Goal: Check status: Check status

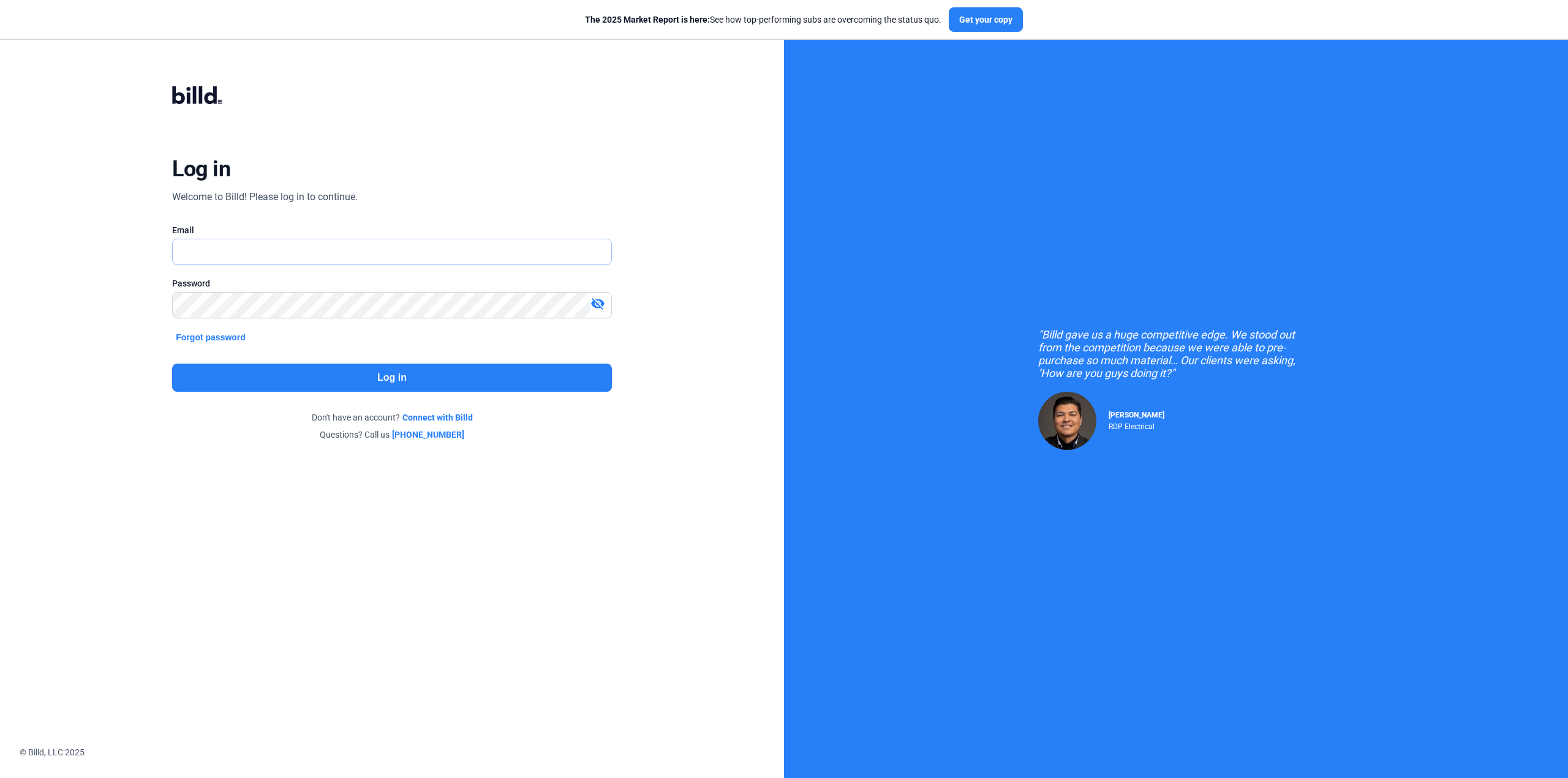
type input "[PERSON_NAME][EMAIL_ADDRESS][DOMAIN_NAME]"
click at [338, 384] on button "Log in" at bounding box center [392, 378] width 439 height 28
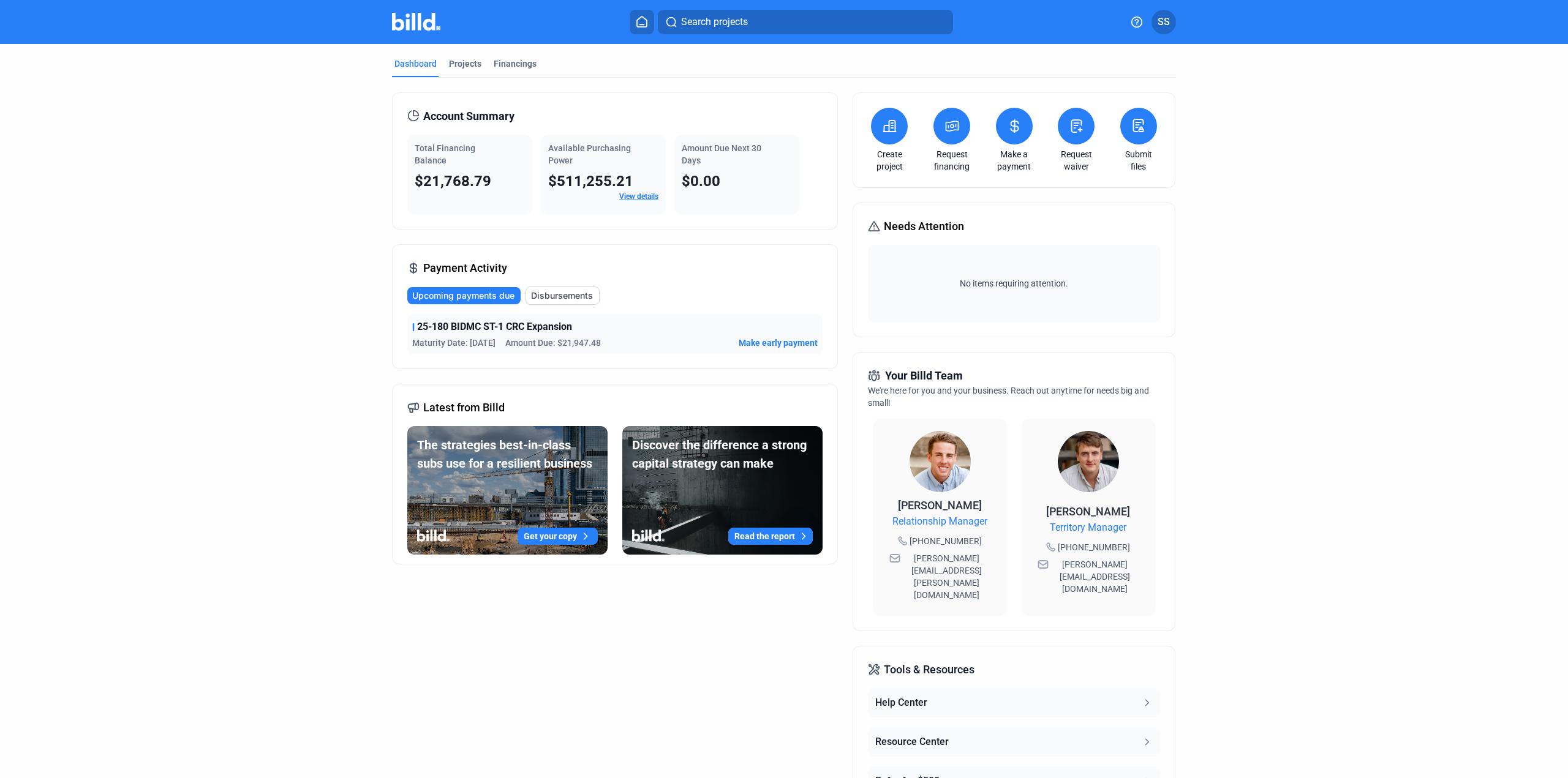
click at [534, 294] on span "Disbursements" at bounding box center [562, 295] width 62 height 12
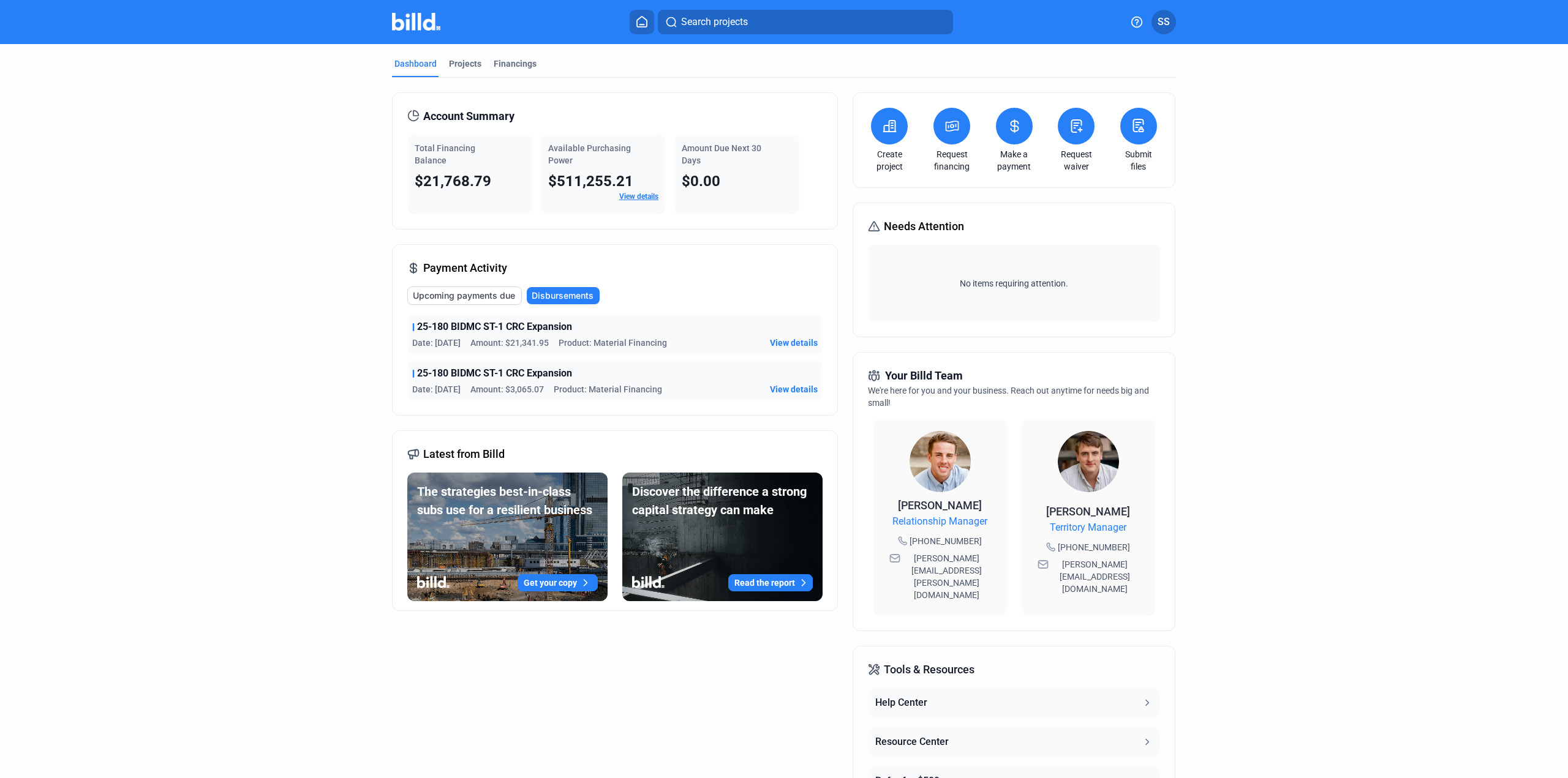
click at [772, 338] on span "View details" at bounding box center [794, 342] width 47 height 12
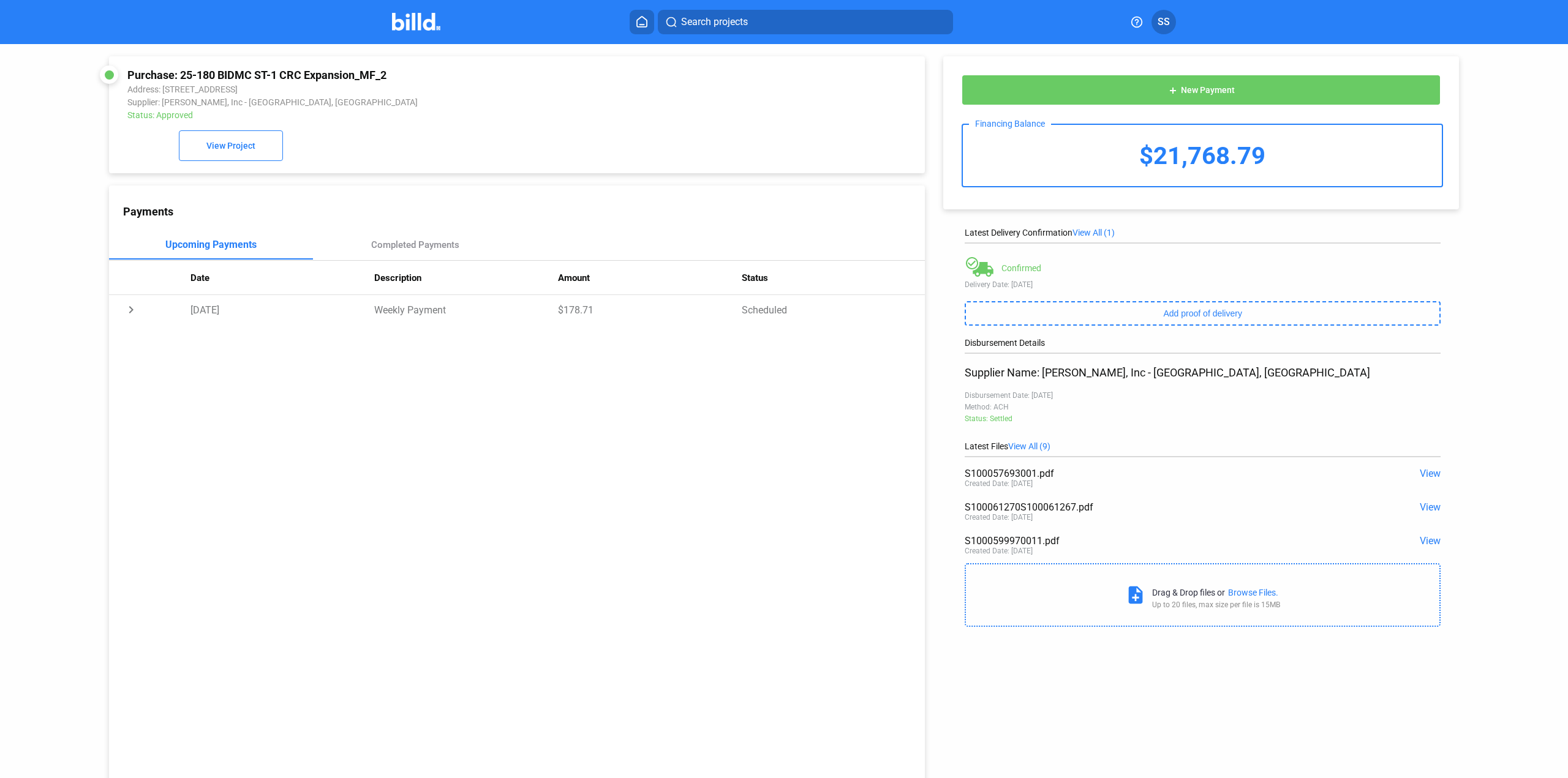
click at [1037, 445] on span "View All (9)" at bounding box center [1029, 446] width 43 height 10
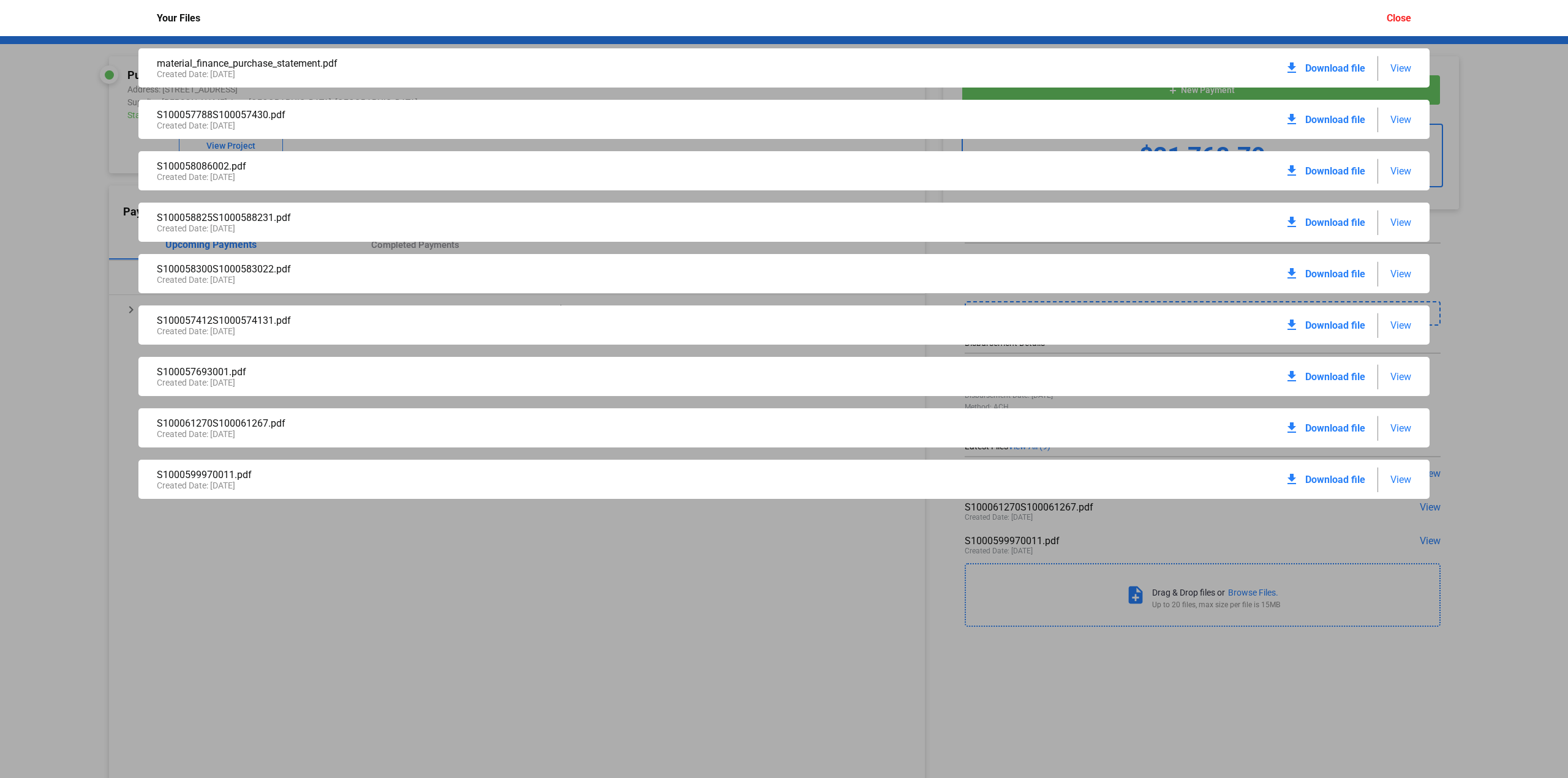
click at [1401, 69] on span "View" at bounding box center [1400, 68] width 20 height 11
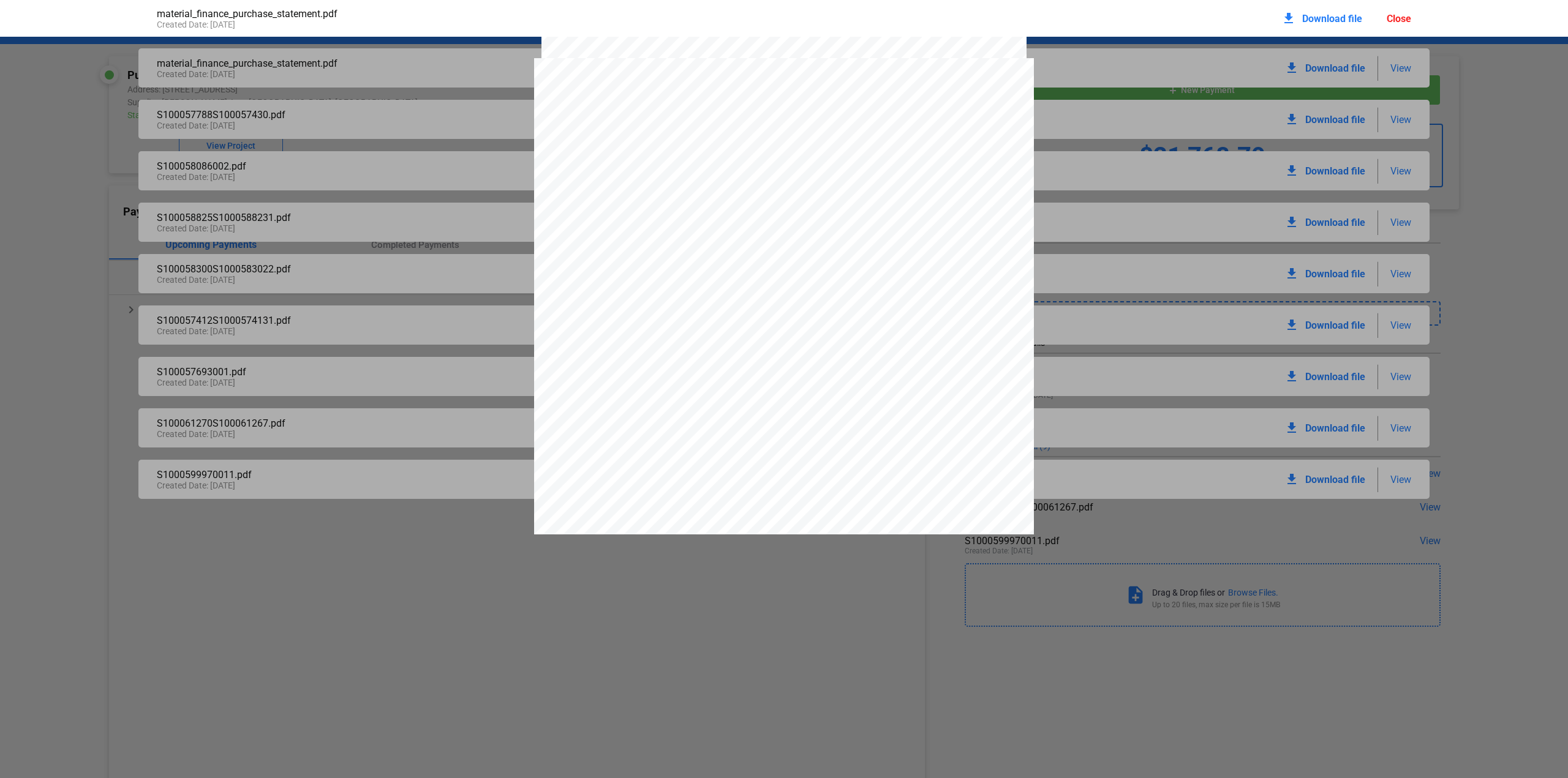
scroll to position [2027, 0]
drag, startPoint x: 983, startPoint y: 155, endPoint x: 924, endPoint y: 151, distance: 59.1
click at [925, 121] on span "S100059997.001" at bounding box center [956, 118] width 62 height 8
drag, startPoint x: 985, startPoint y: 257, endPoint x: 955, endPoint y: 255, distance: 30.1
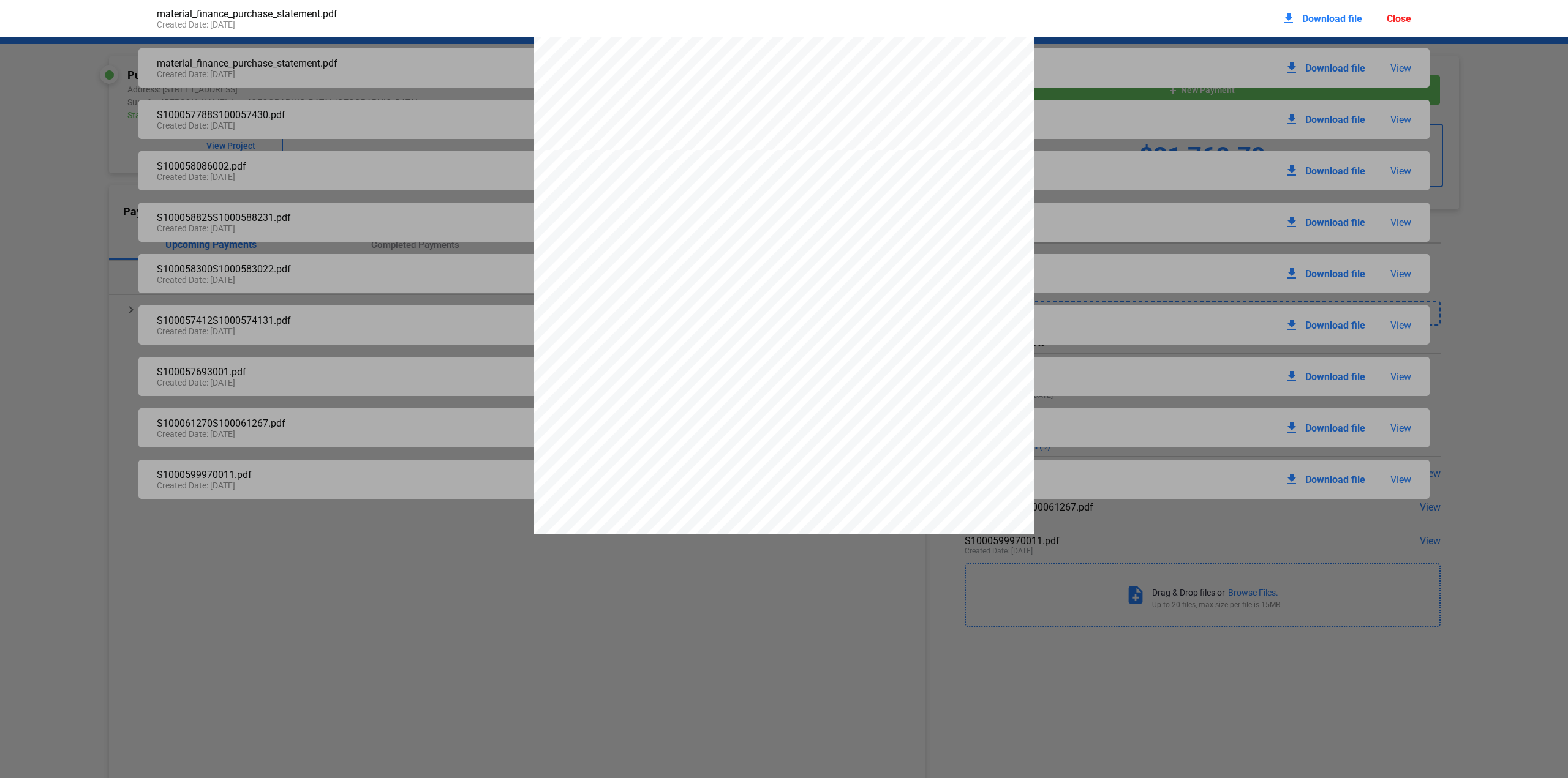
click at [949, 255] on div "Invoice [STREET_ADDRESS] Phone [PHONE_NUMBER] CUSTOMER NUMBER CUSTOMER PO NUMBE…" at bounding box center [783, 473] width 500 height 646
click at [990, 253] on div "Invoice [STREET_ADDRESS] Phone [PHONE_NUMBER] CUSTOMER NUMBER CUSTOMER PO NUMBE…" at bounding box center [783, 473] width 500 height 646
drag, startPoint x: 986, startPoint y: 257, endPoint x: 952, endPoint y: 257, distance: 34.0
click at [952, 257] on div "Invoice [STREET_ADDRESS] Phone [PHONE_NUMBER] CUSTOMER NUMBER CUSTOMER PO NUMBE…" at bounding box center [783, 473] width 500 height 646
drag, startPoint x: 983, startPoint y: 255, endPoint x: 922, endPoint y: 257, distance: 61.0
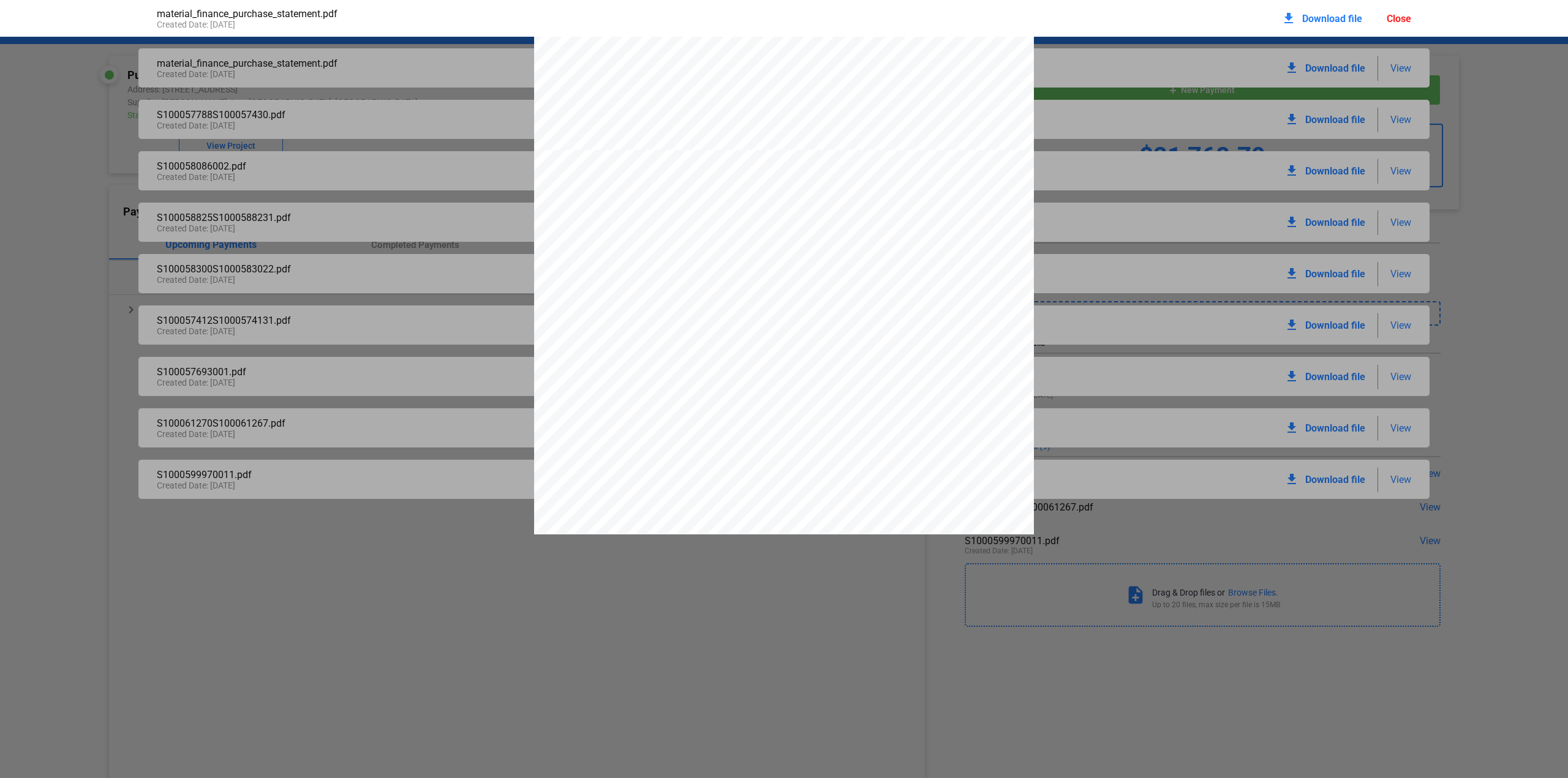
click at [925, 212] on span "S100057788.001" at bounding box center [956, 208] width 62 height 8
drag, startPoint x: 983, startPoint y: 276, endPoint x: 922, endPoint y: 275, distance: 61.0
click at [925, 211] on span "S100057790.001" at bounding box center [956, 208] width 62 height 8
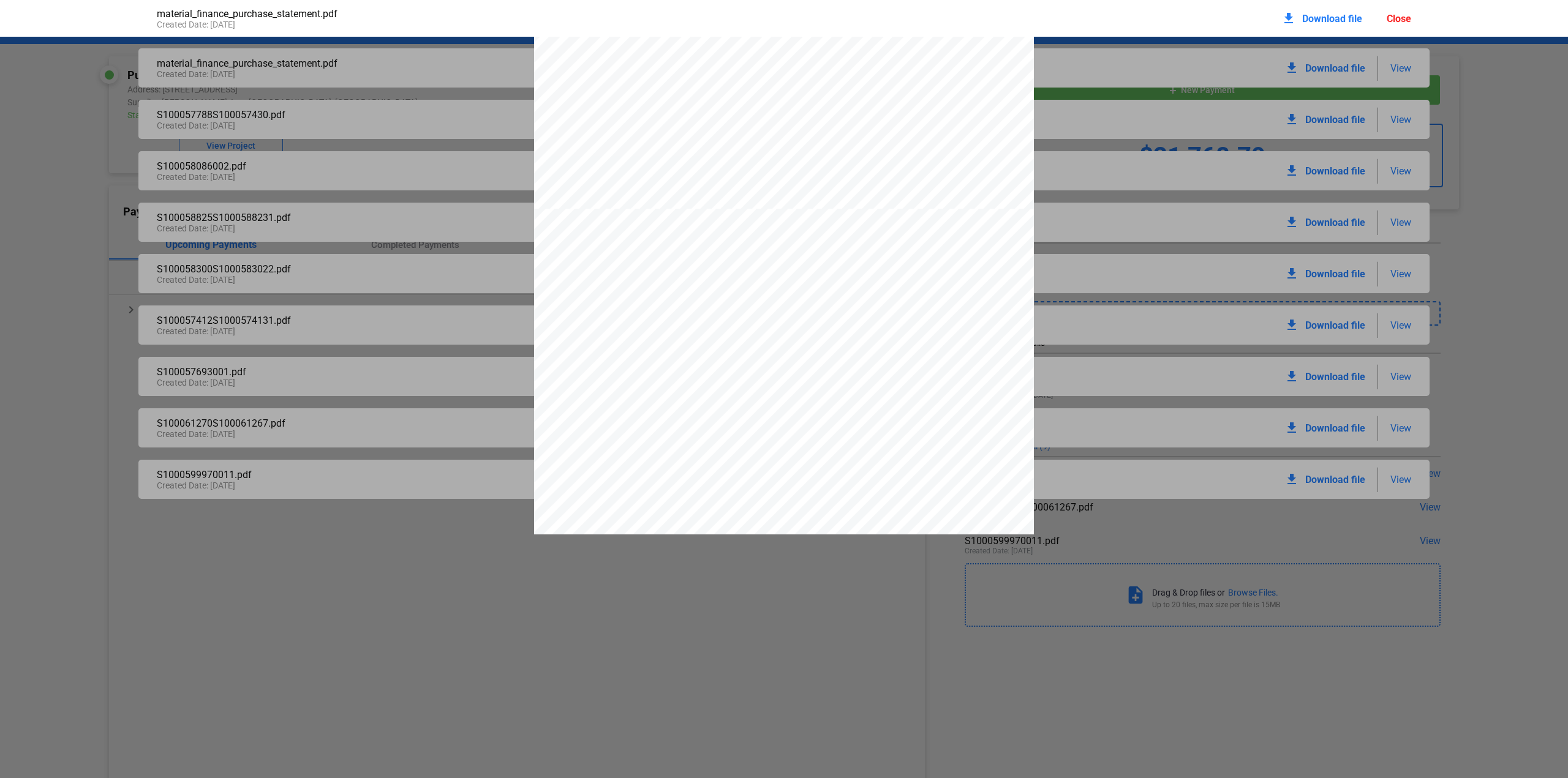
drag, startPoint x: 983, startPoint y: 355, endPoint x: 922, endPoint y: 357, distance: 61.0
click at [925, 271] on span "S100057430.001" at bounding box center [956, 267] width 62 height 8
drag, startPoint x: 922, startPoint y: 274, endPoint x: 983, endPoint y: 276, distance: 61.0
click at [983, 179] on span "S100058300.001" at bounding box center [956, 175] width 62 height 8
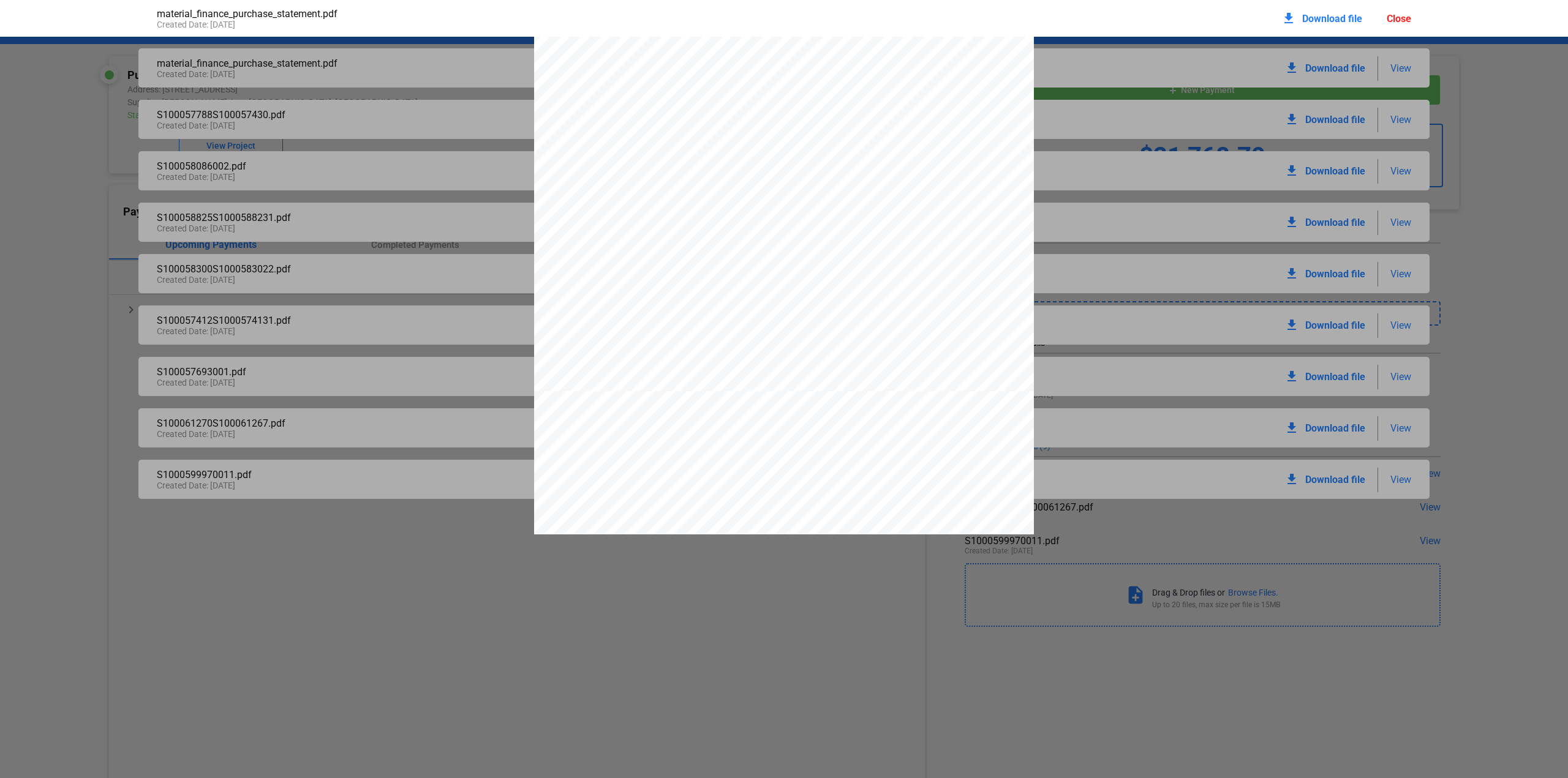
scroll to position [6497, 0]
drag, startPoint x: 922, startPoint y: 253, endPoint x: 983, endPoint y: 257, distance: 61.1
click at [983, 148] on span "S100058302.001" at bounding box center [956, 144] width 62 height 8
drag, startPoint x: 923, startPoint y: 213, endPoint x: 981, endPoint y: 213, distance: 58.0
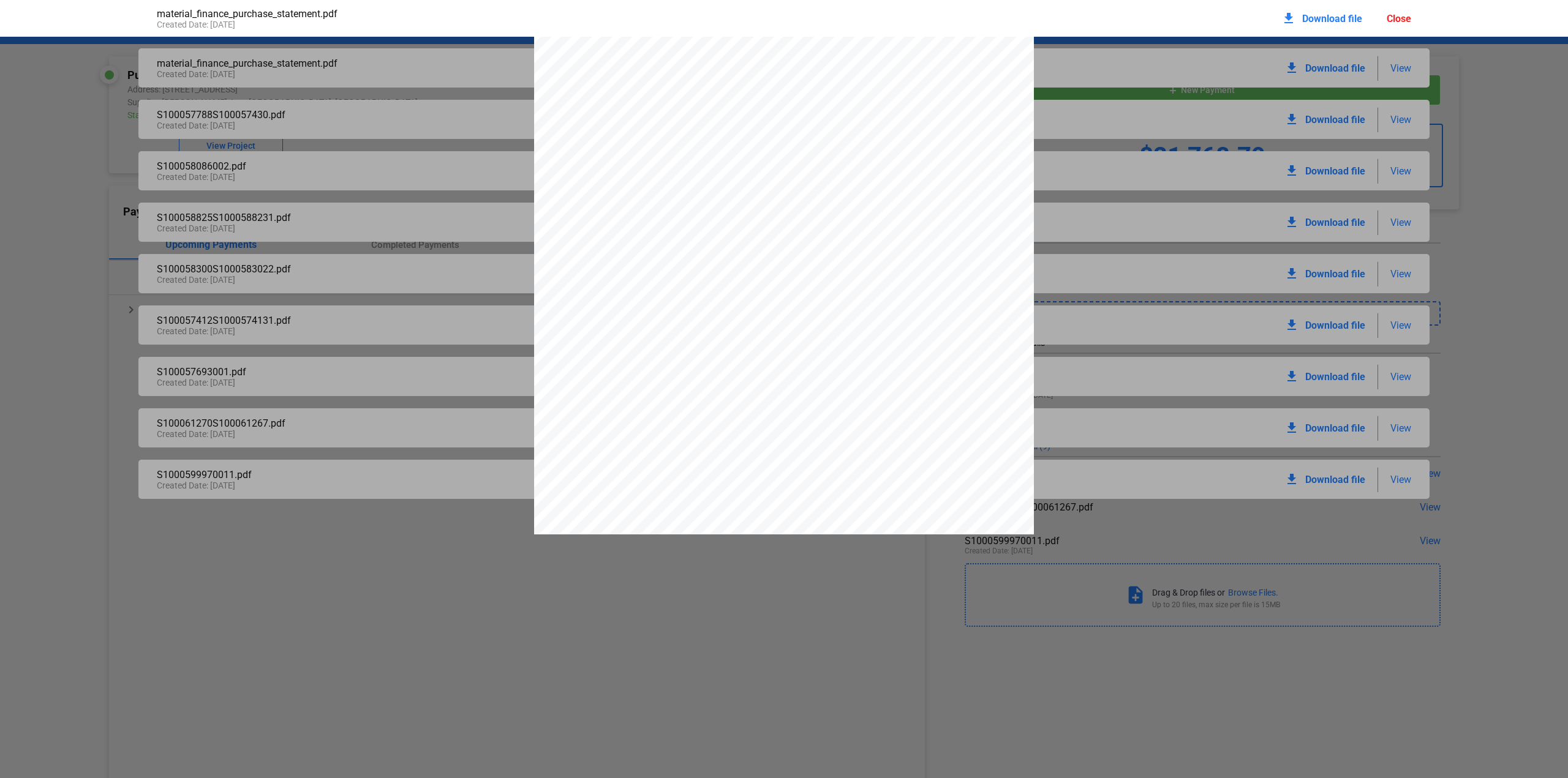
click at [981, 85] on span "S100057412.001" at bounding box center [956, 81] width 62 height 8
drag, startPoint x: 922, startPoint y: 294, endPoint x: 982, endPoint y: 297, distance: 60.1
click at [982, 145] on span "S100057413.001" at bounding box center [956, 141] width 62 height 8
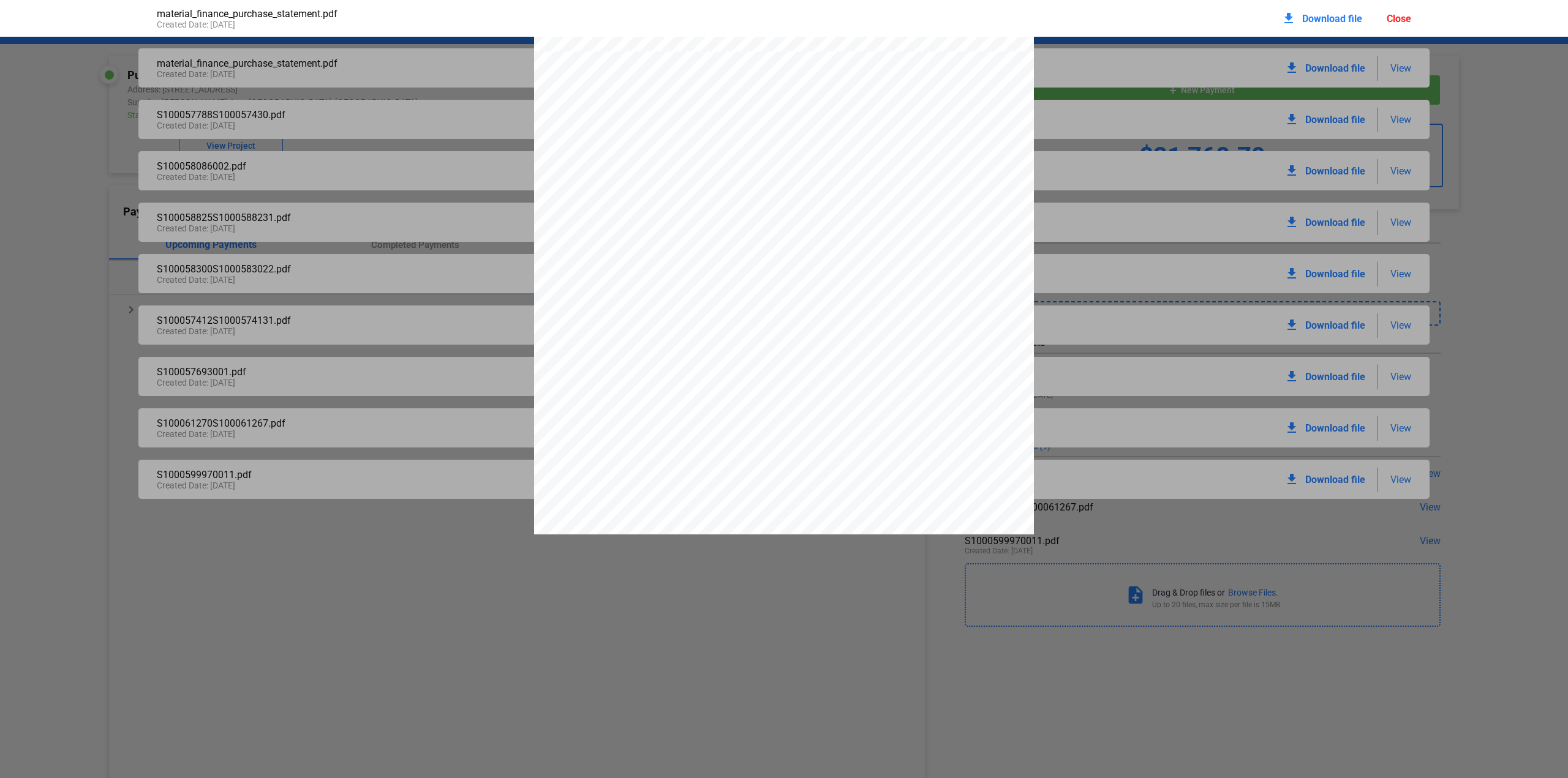
drag, startPoint x: 924, startPoint y: 274, endPoint x: 983, endPoint y: 277, distance: 59.1
click at [983, 114] on span "S100058825.001" at bounding box center [956, 110] width 62 height 8
drag, startPoint x: 922, startPoint y: 377, endPoint x: 981, endPoint y: 379, distance: 59.0
click at [981, 205] on span "S100058876.001" at bounding box center [956, 201] width 62 height 8
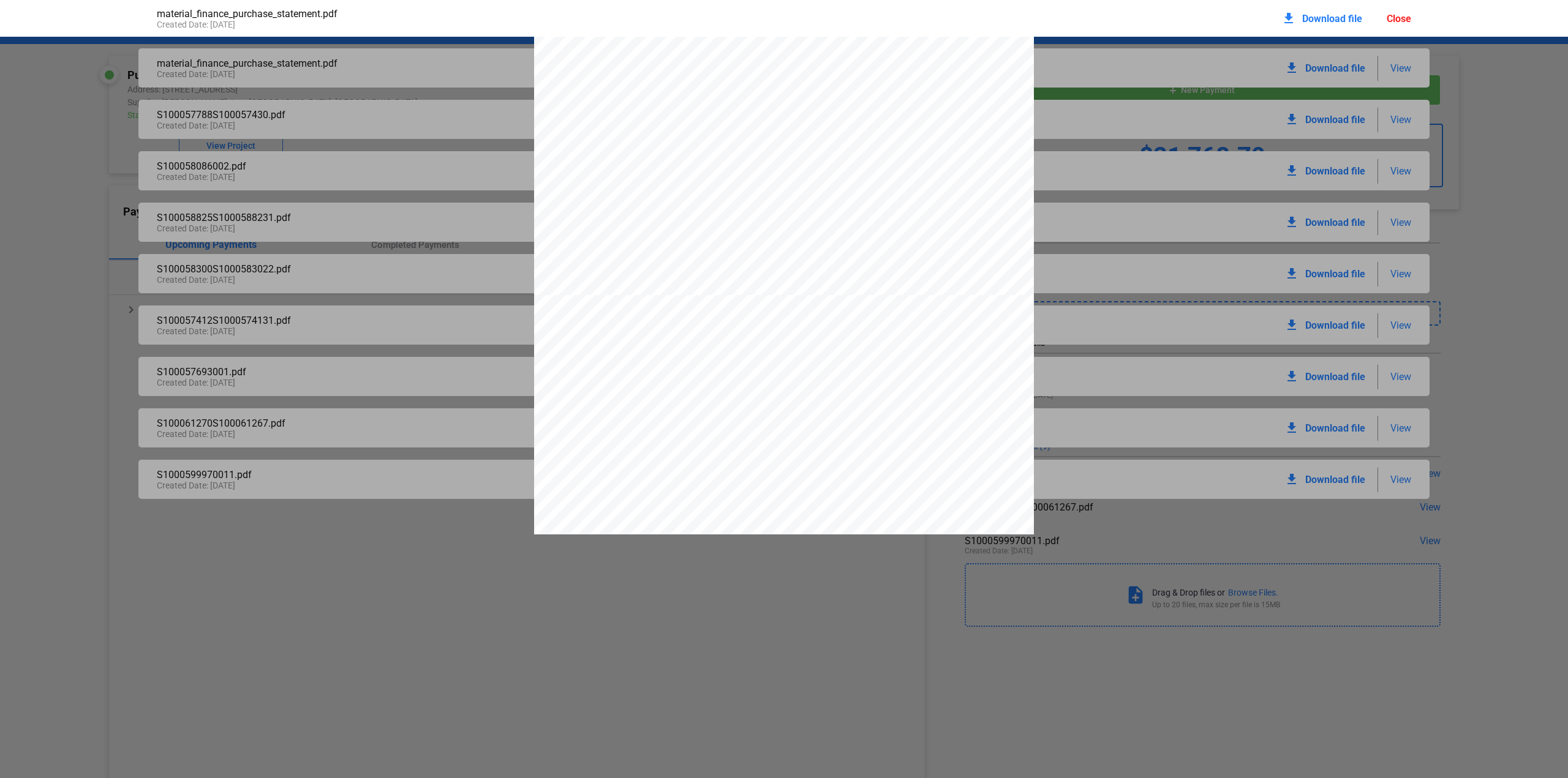
scroll to position [11028, 0]
drag, startPoint x: 922, startPoint y: 293, endPoint x: 982, endPoint y: 292, distance: 60.0
click at [982, 113] on span "S100058823.001" at bounding box center [956, 109] width 62 height 8
click at [921, 314] on div "Invoice [STREET_ADDRESS] Phone [PHONE_NUMBER] CUSTOMER NUMBER CUSTOMER PO NUMBE…" at bounding box center [783, 372] width 500 height 646
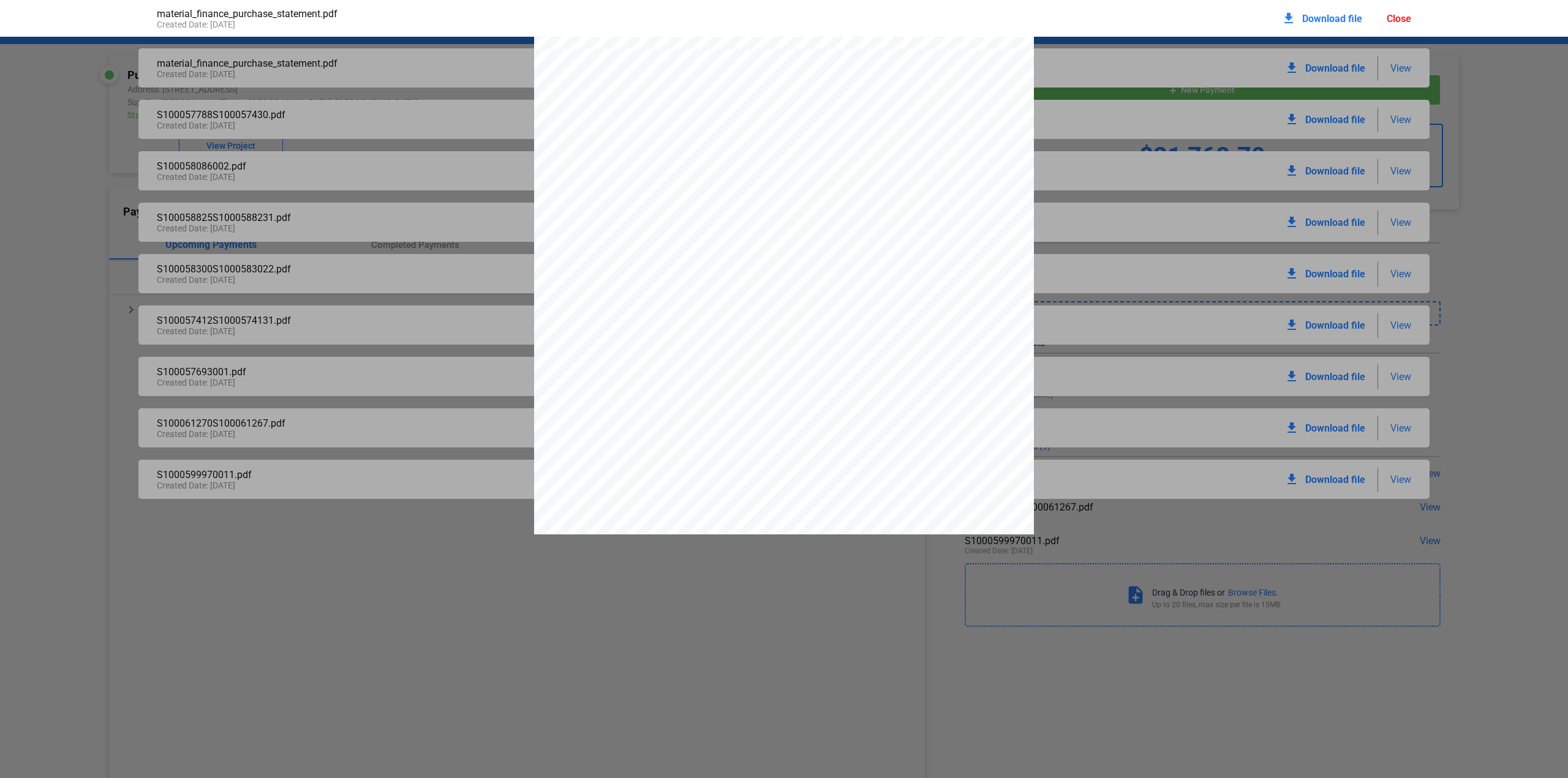
drag, startPoint x: 922, startPoint y: 314, endPoint x: 980, endPoint y: 315, distance: 58.0
click at [980, 111] on span "S100061270.001" at bounding box center [956, 108] width 62 height 8
click at [925, 111] on span "S100061270.001" at bounding box center [956, 108] width 62 height 8
drag, startPoint x: 959, startPoint y: 313, endPoint x: 966, endPoint y: 314, distance: 7.1
drag, startPoint x: 966, startPoint y: 314, endPoint x: 924, endPoint y: 313, distance: 42.0
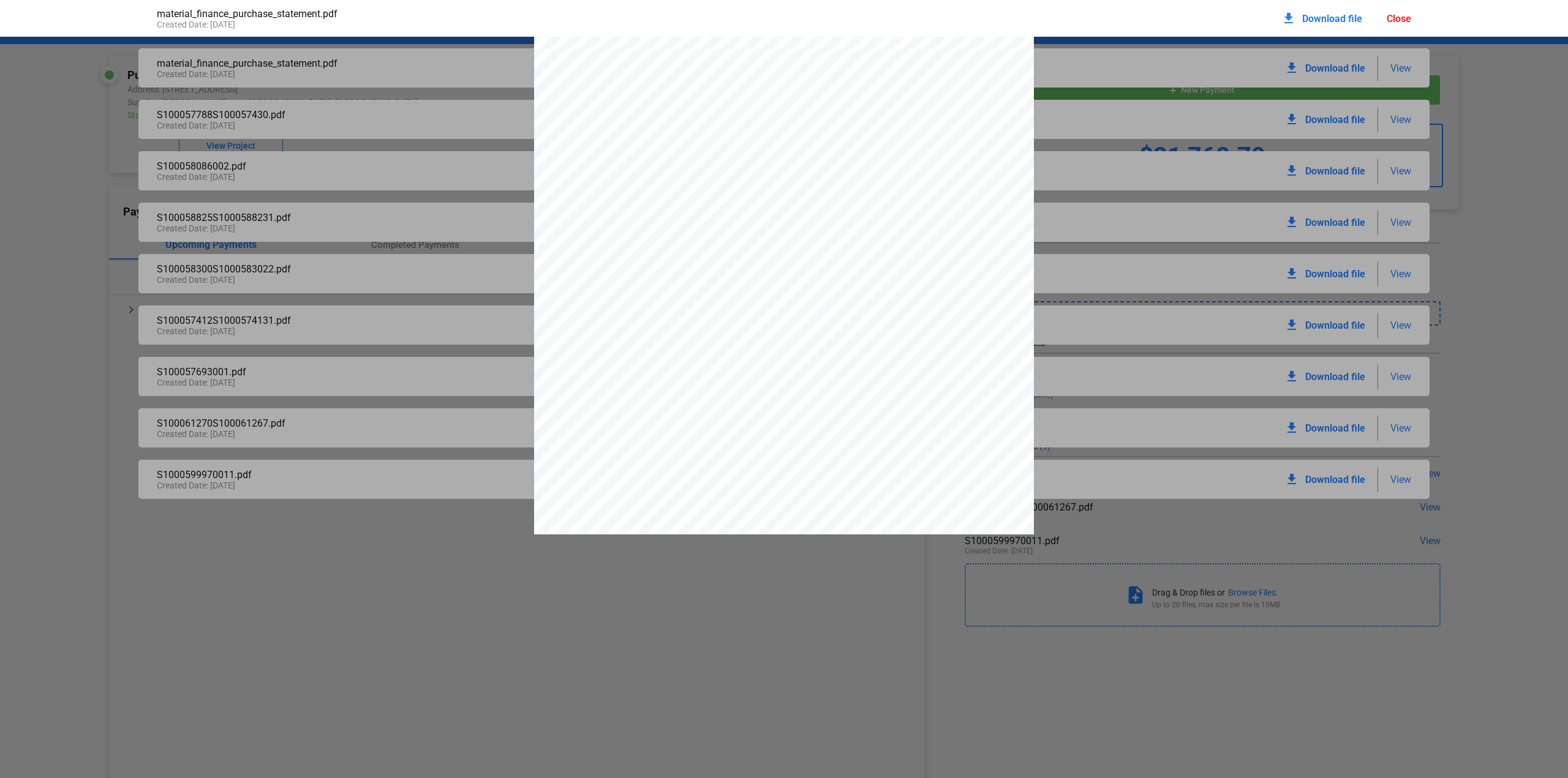
click at [925, 111] on span "S100061270.001" at bounding box center [956, 108] width 62 height 8
drag, startPoint x: 922, startPoint y: 314, endPoint x: 983, endPoint y: 316, distance: 61.0
click at [983, 111] on span "S100061270.001" at bounding box center [956, 108] width 62 height 8
drag, startPoint x: 922, startPoint y: 353, endPoint x: 981, endPoint y: 353, distance: 59.0
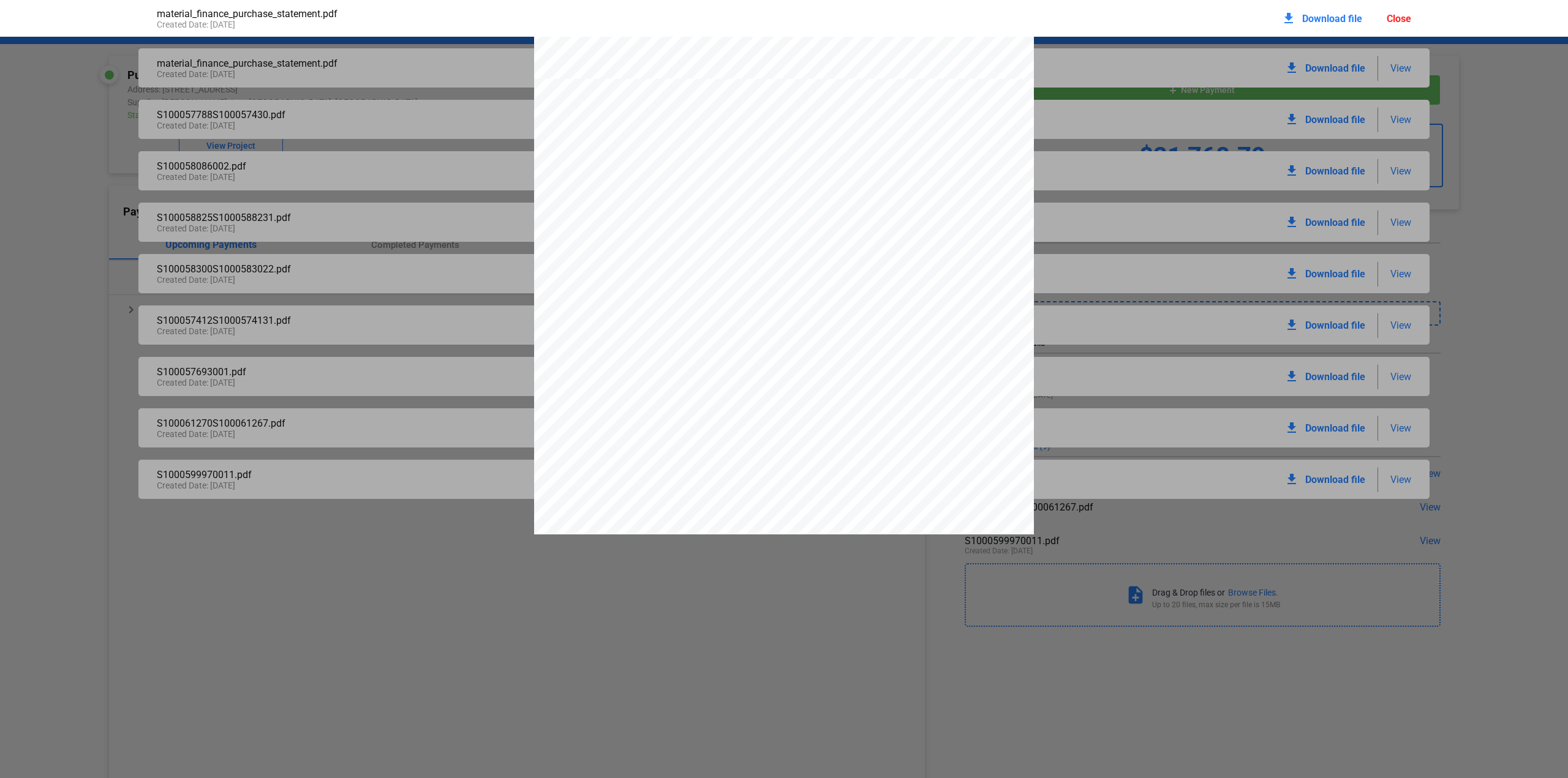
click at [981, 141] on span "S100061267.001" at bounding box center [956, 137] width 62 height 8
drag, startPoint x: 923, startPoint y: 213, endPoint x: 982, endPoint y: 213, distance: 59.0
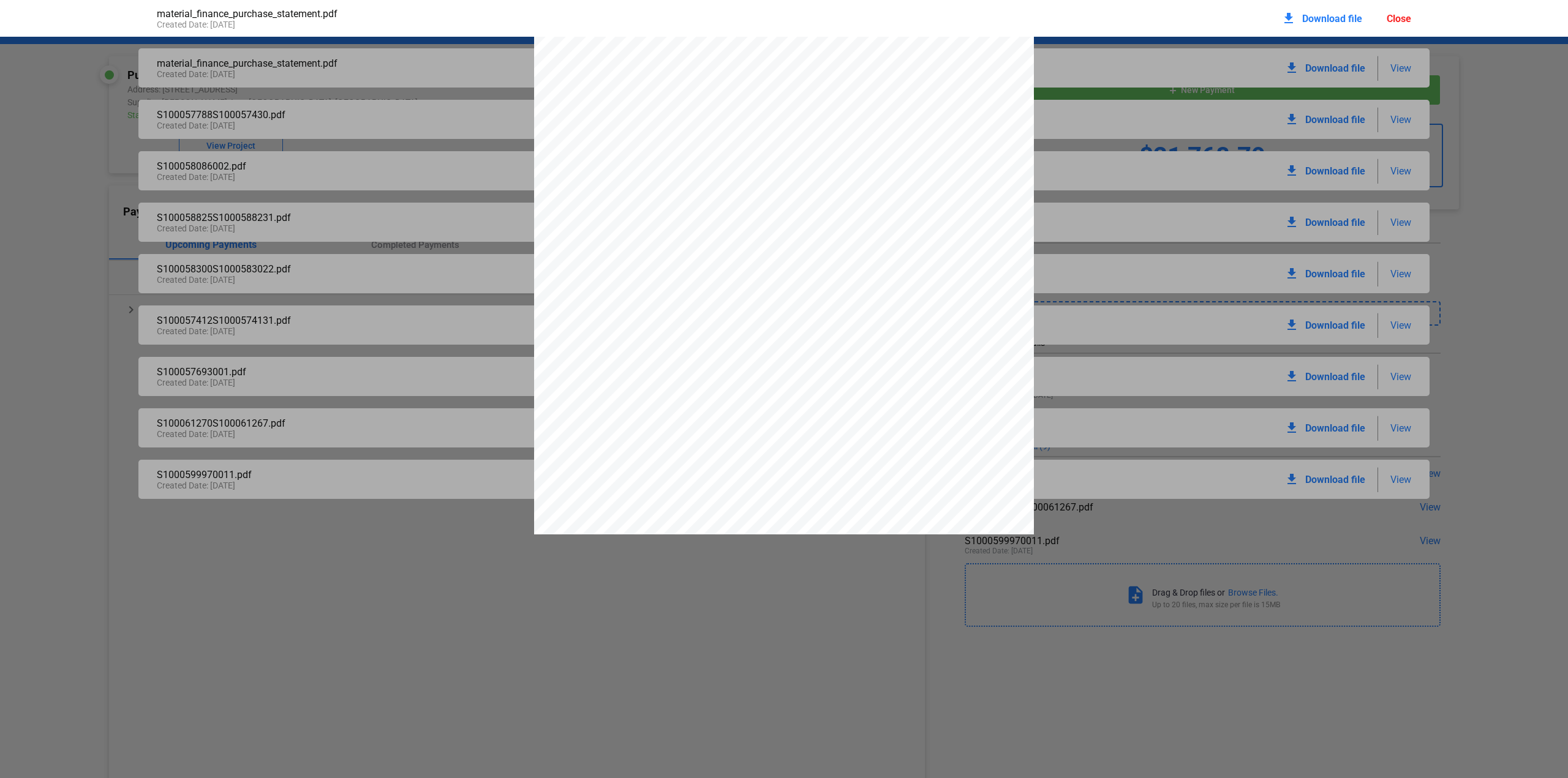
drag, startPoint x: 922, startPoint y: 314, endPoint x: 983, endPoint y: 315, distance: 61.0
click at [983, 79] on span "S100058086.002" at bounding box center [956, 75] width 62 height 8
click at [635, 568] on pdf-viewer "Invoice PAGE NO. 2 of 2 INVOICE DATE INVOICE NUMBER S100057412.001 [DATE] ORDER…" at bounding box center [784, 348] width 1568 height 623
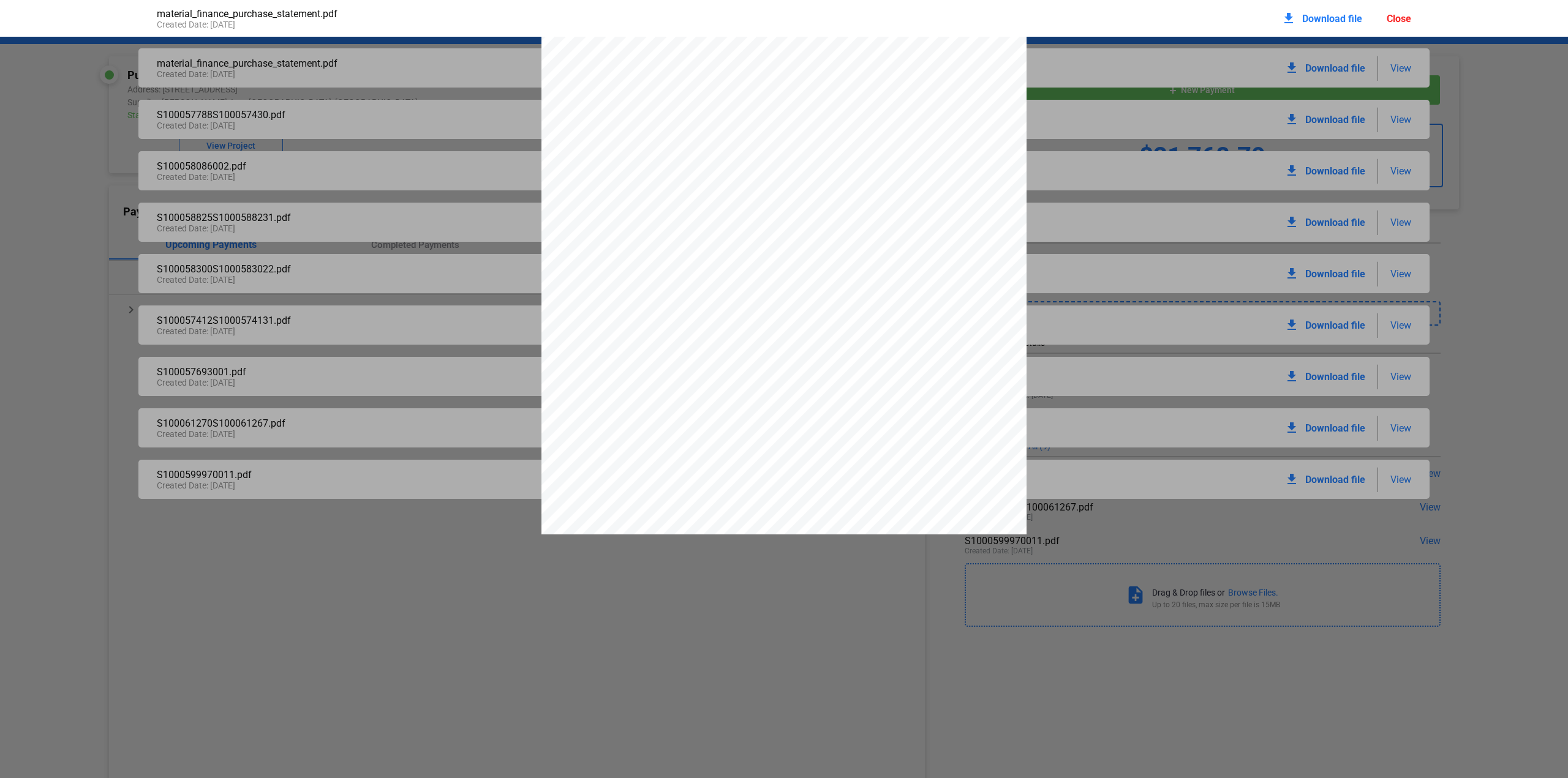
scroll to position [1297, 0]
